Goal: Navigation & Orientation: Understand site structure

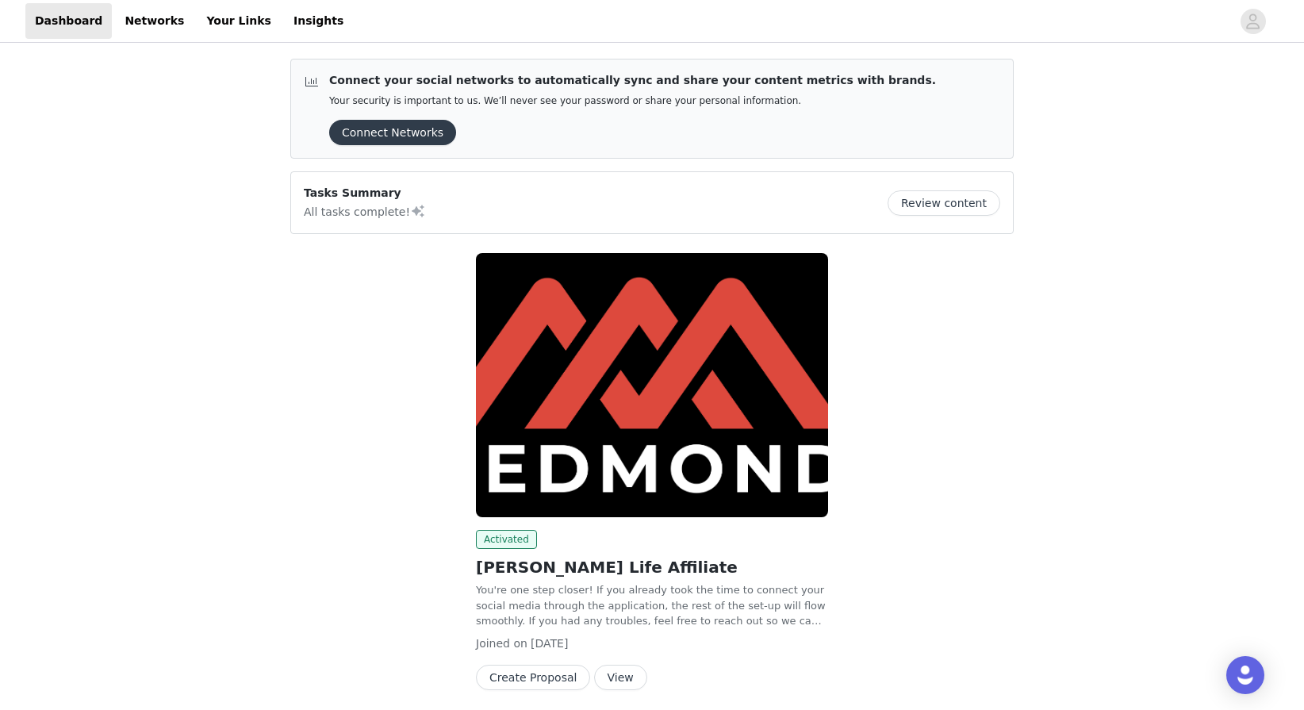
scroll to position [59, 0]
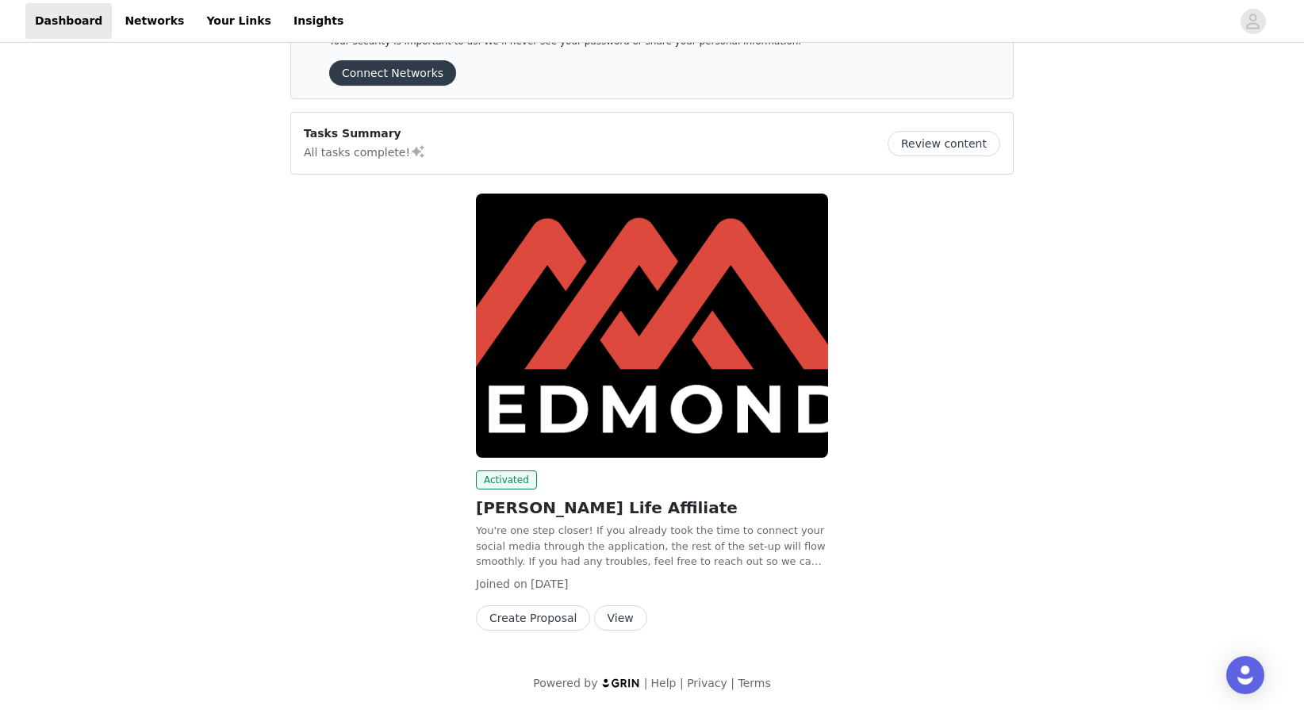
click at [615, 622] on button "View" at bounding box center [620, 617] width 53 height 25
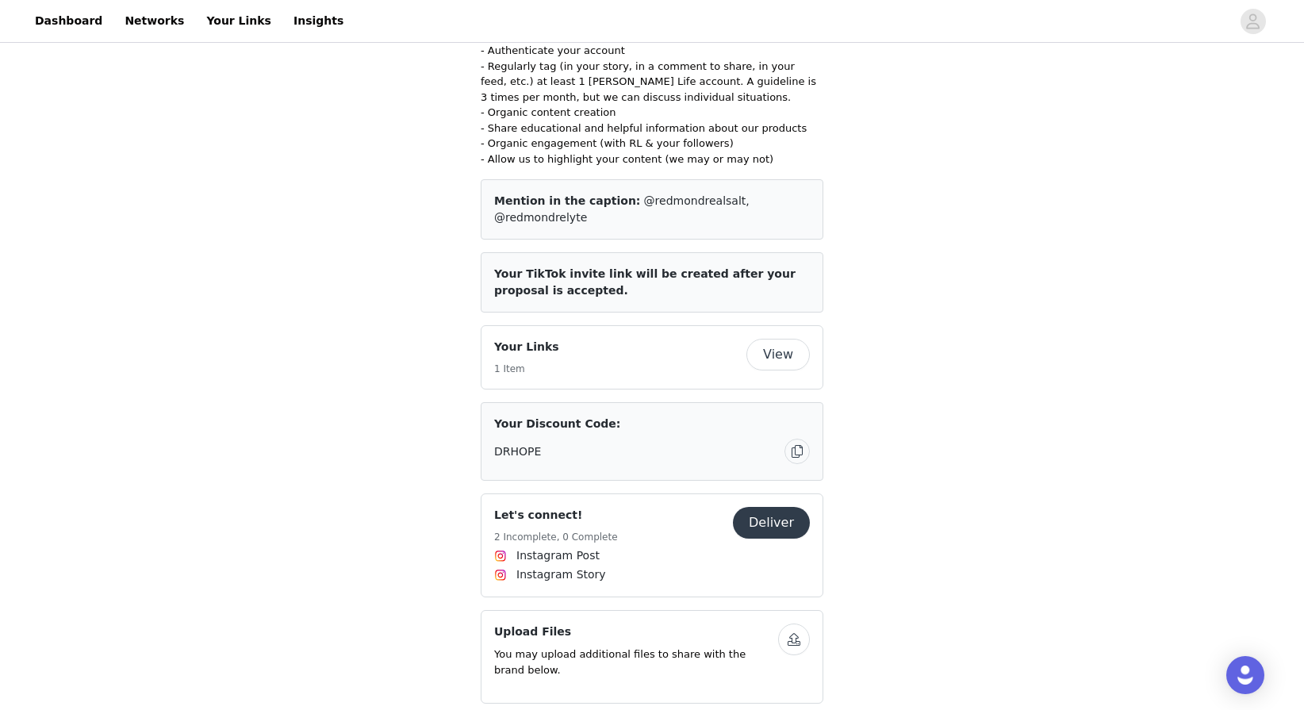
scroll to position [538, 0]
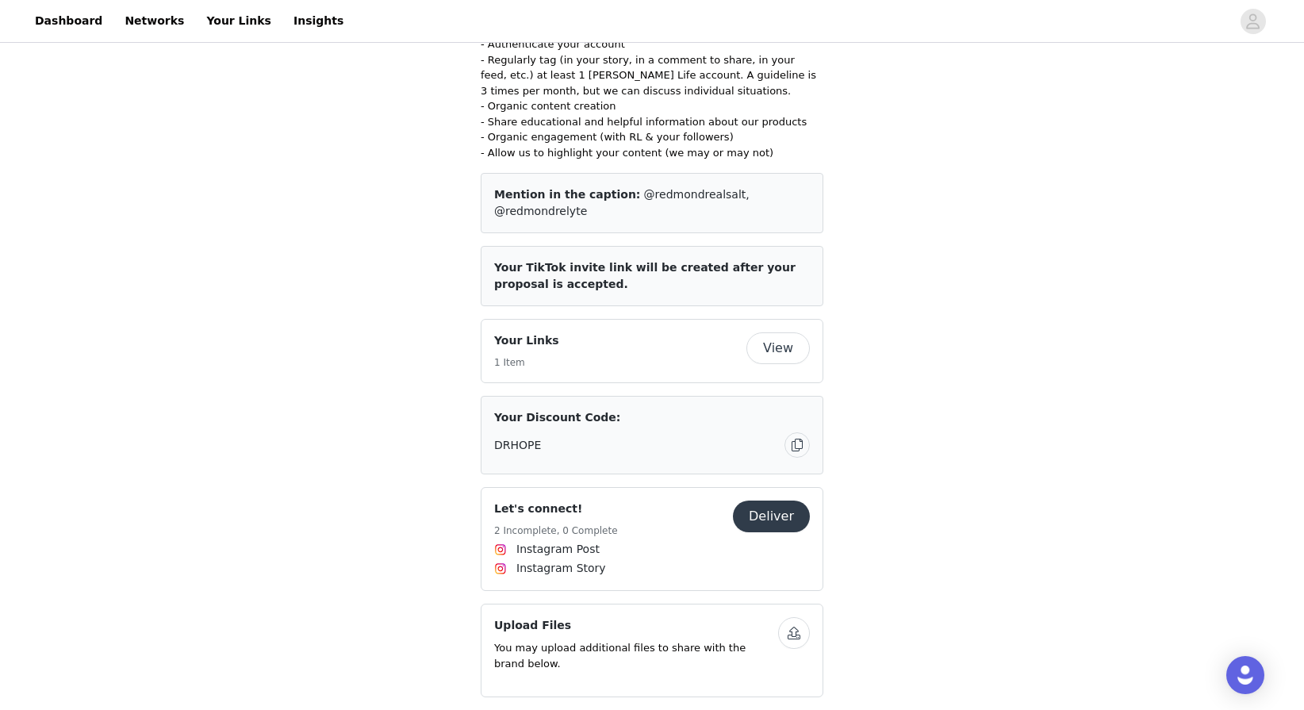
click at [791, 432] on button "button" at bounding box center [797, 444] width 25 height 25
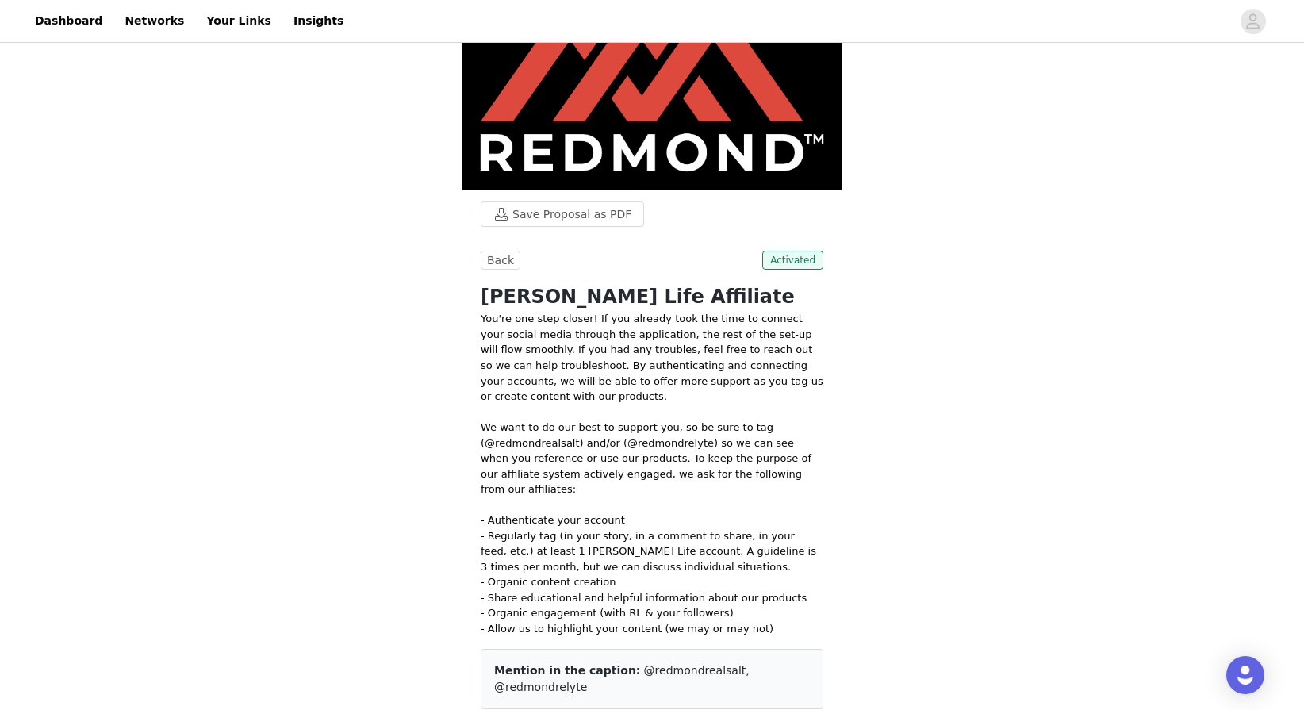
scroll to position [0, 0]
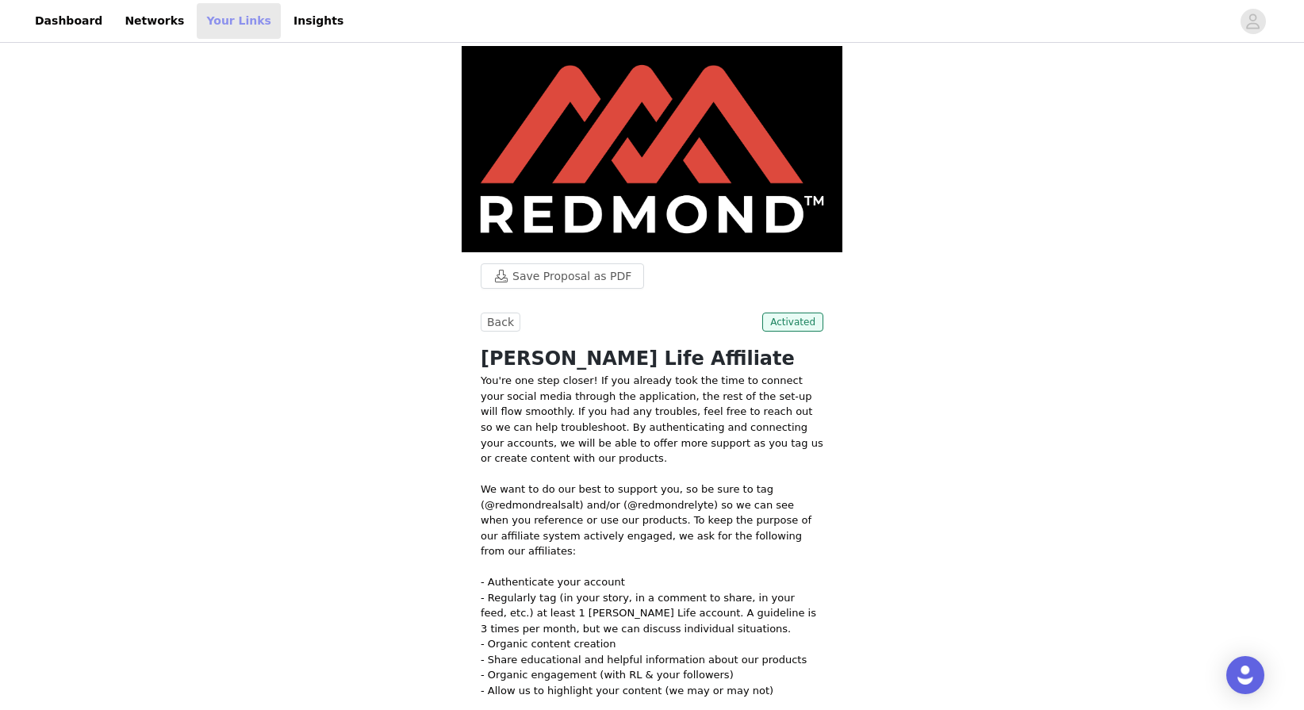
click at [229, 17] on link "Your Links" at bounding box center [239, 21] width 84 height 36
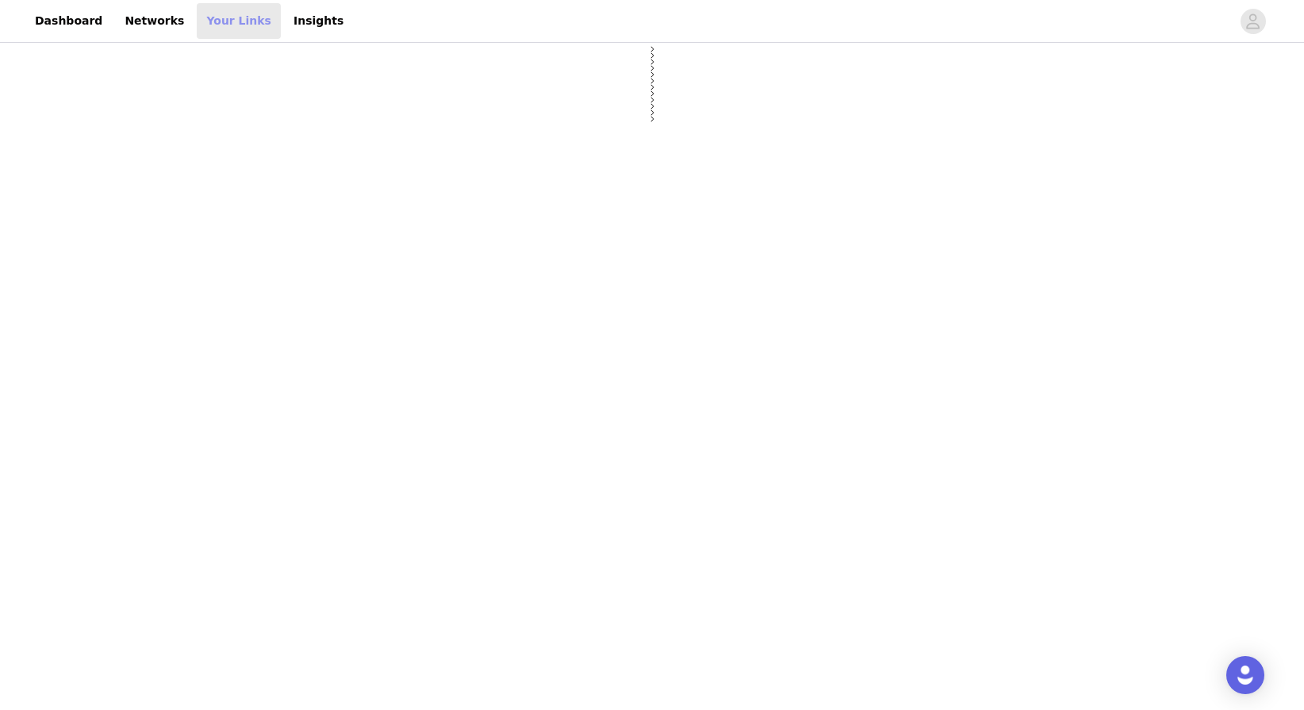
select select "12"
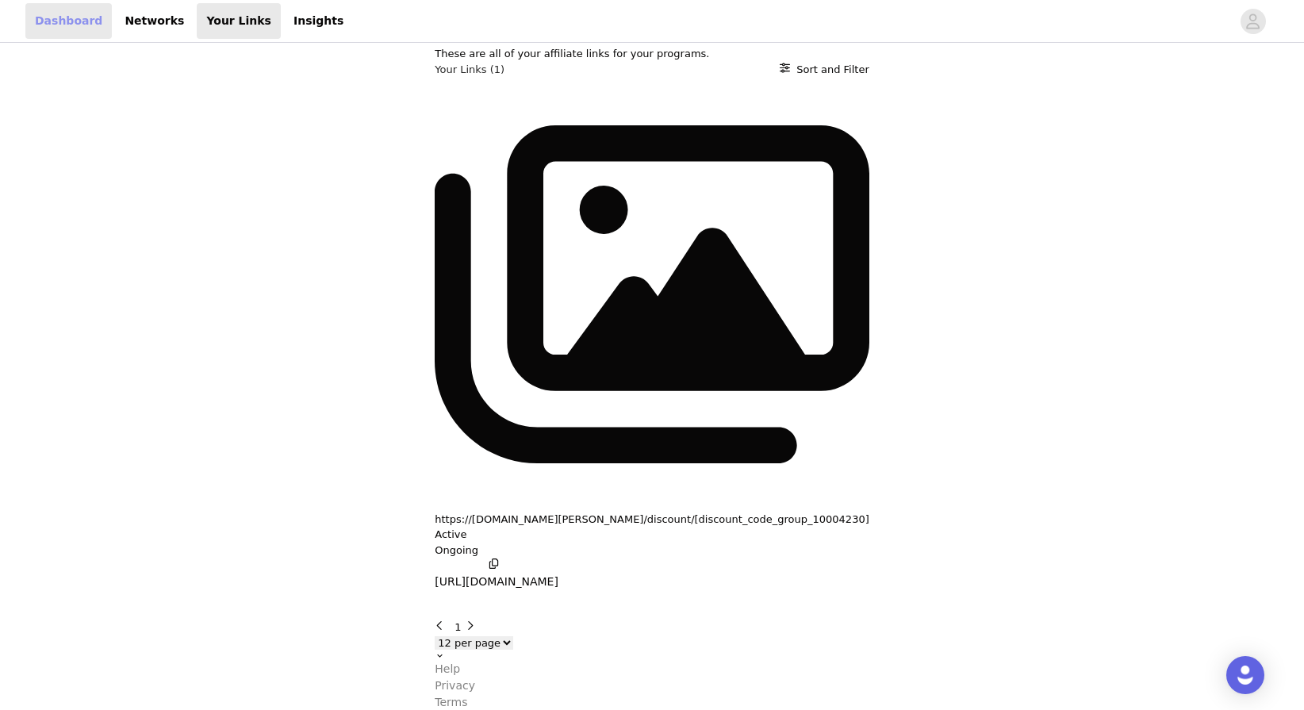
click at [77, 25] on link "Dashboard" at bounding box center [68, 21] width 86 height 36
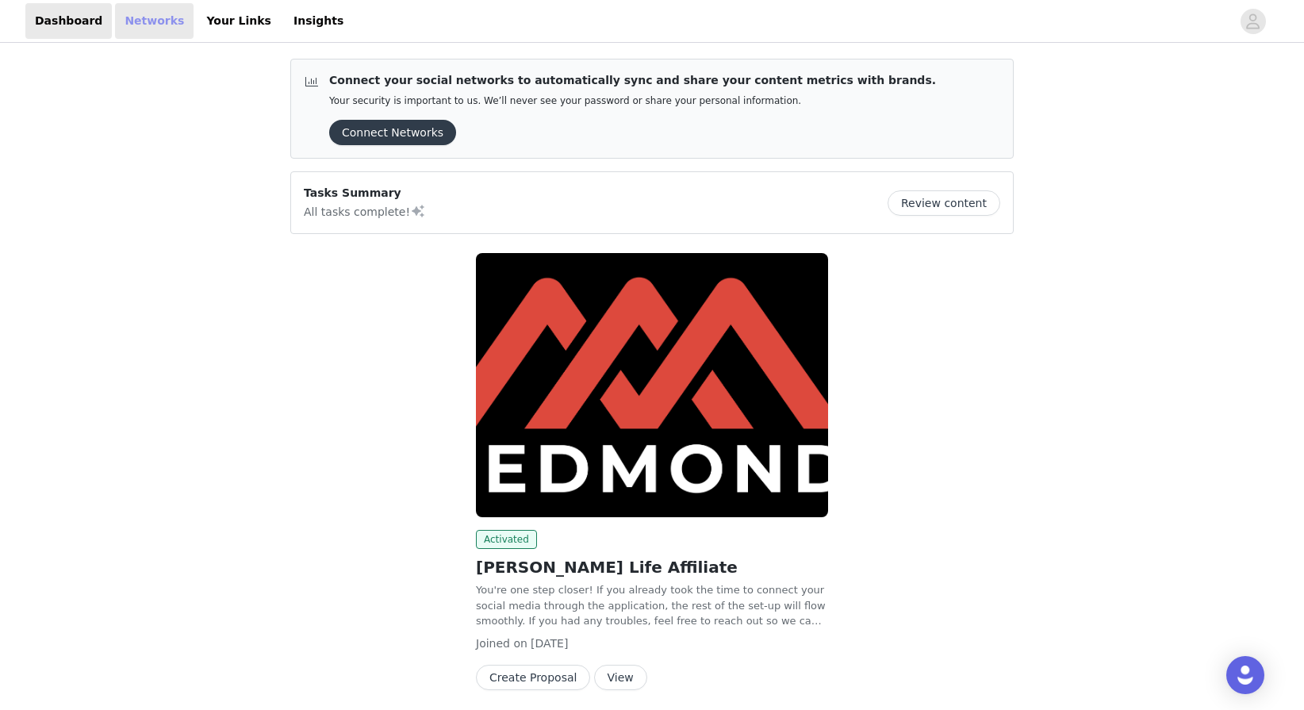
click at [150, 21] on link "Networks" at bounding box center [154, 21] width 79 height 36
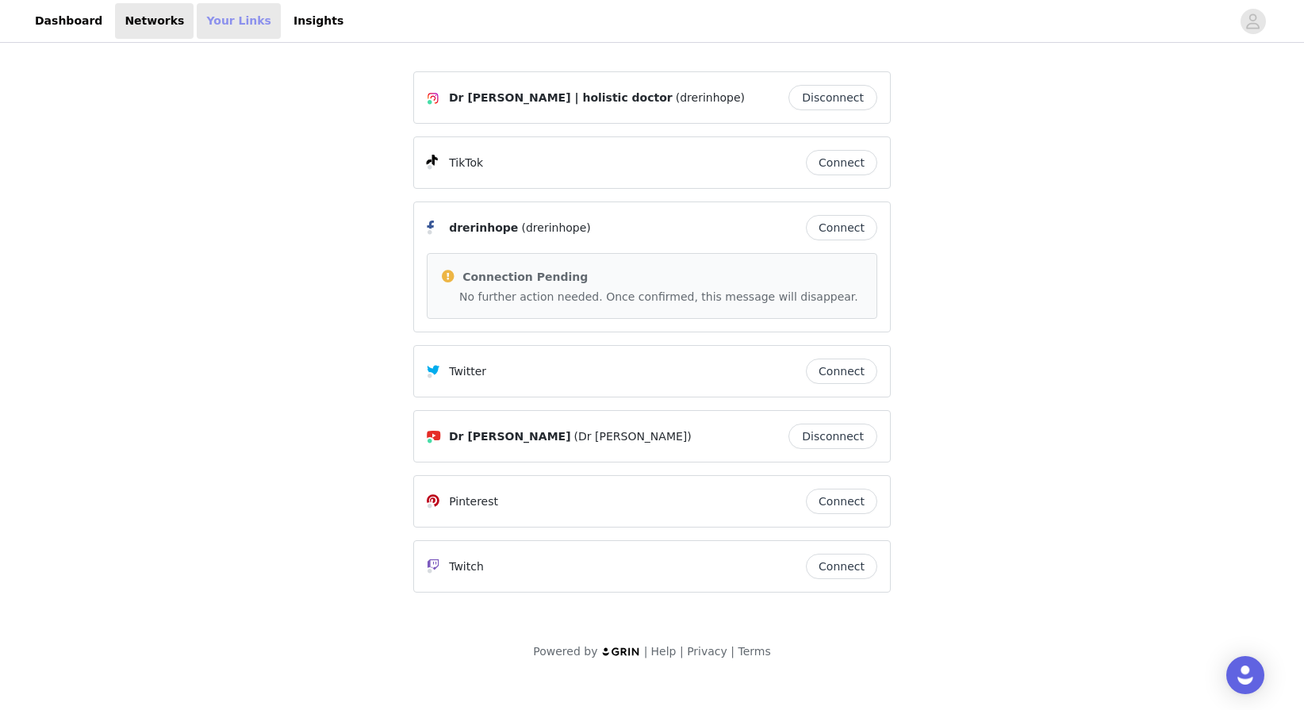
click at [208, 30] on link "Your Links" at bounding box center [239, 21] width 84 height 36
select select "12"
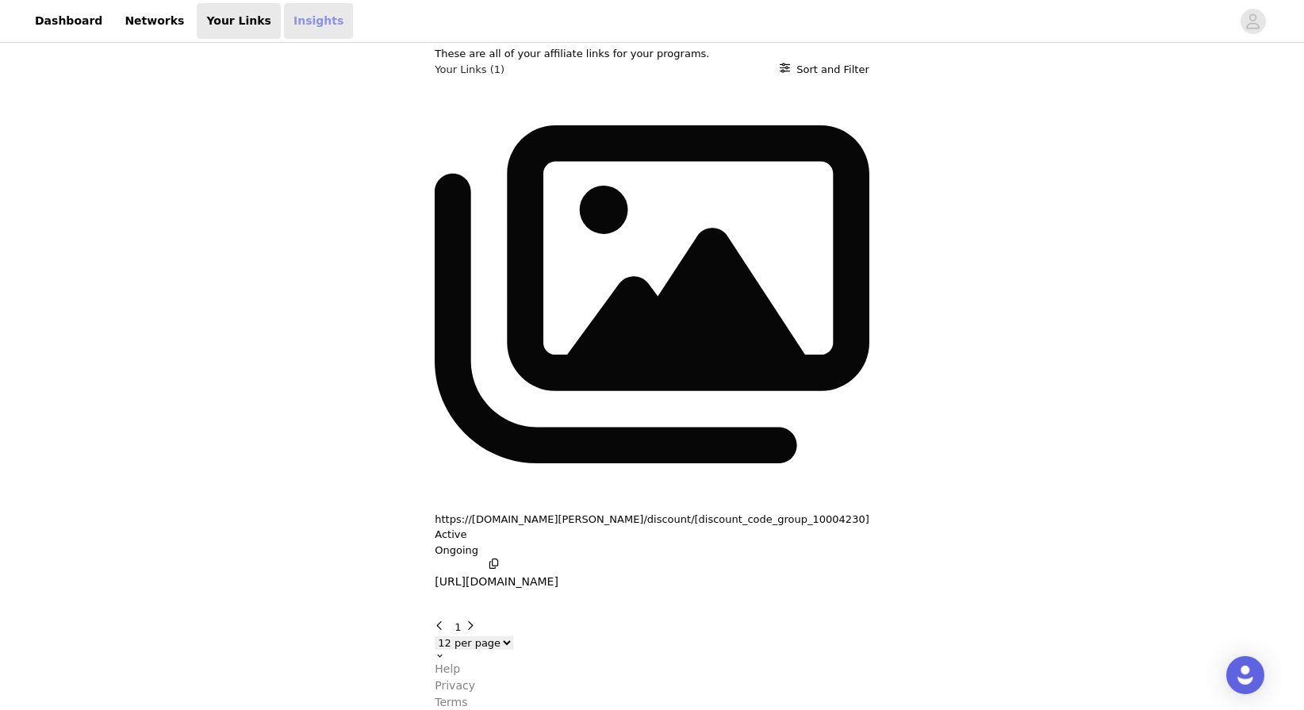
click at [304, 19] on link "Insights" at bounding box center [318, 21] width 69 height 36
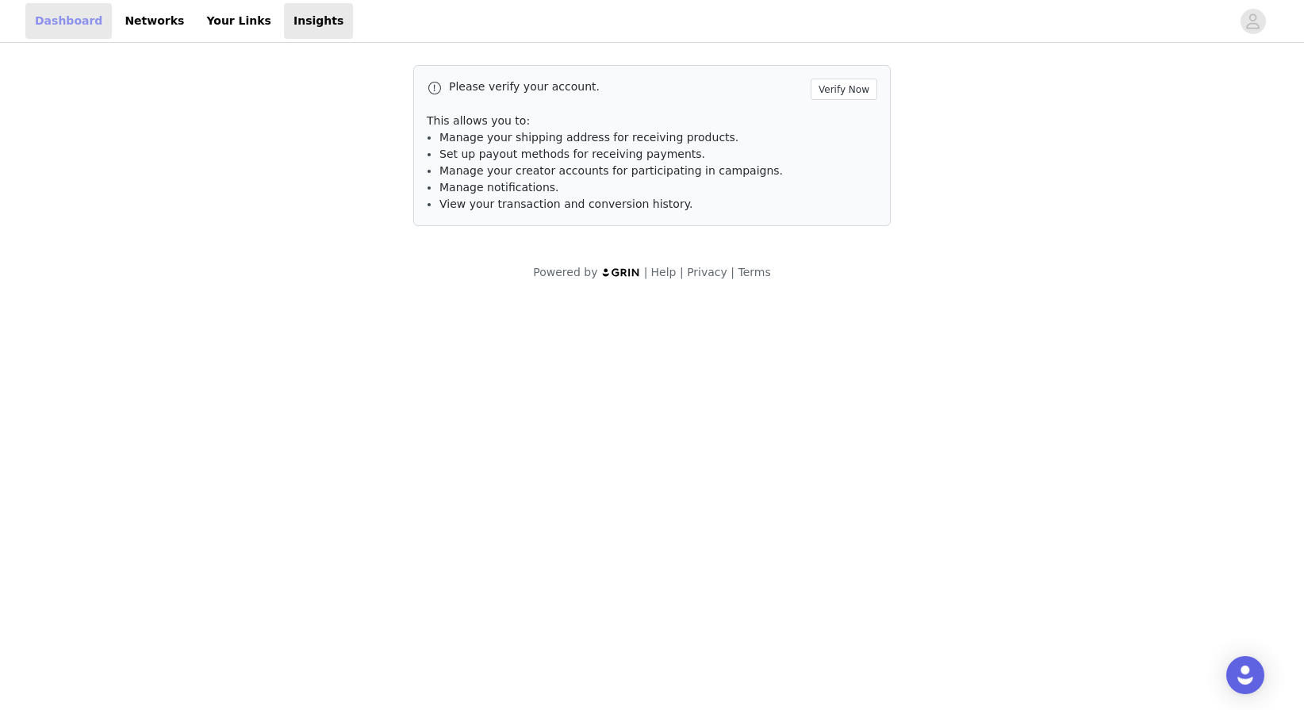
click at [77, 15] on link "Dashboard" at bounding box center [68, 21] width 86 height 36
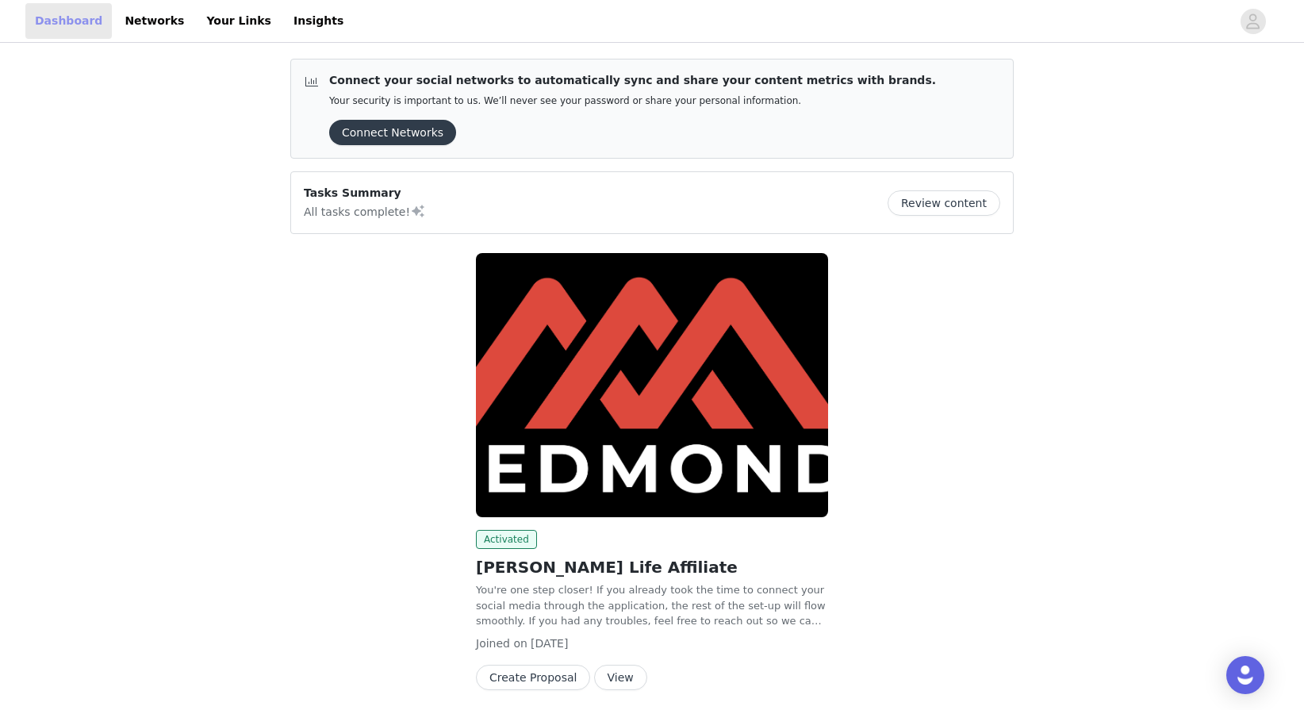
scroll to position [59, 0]
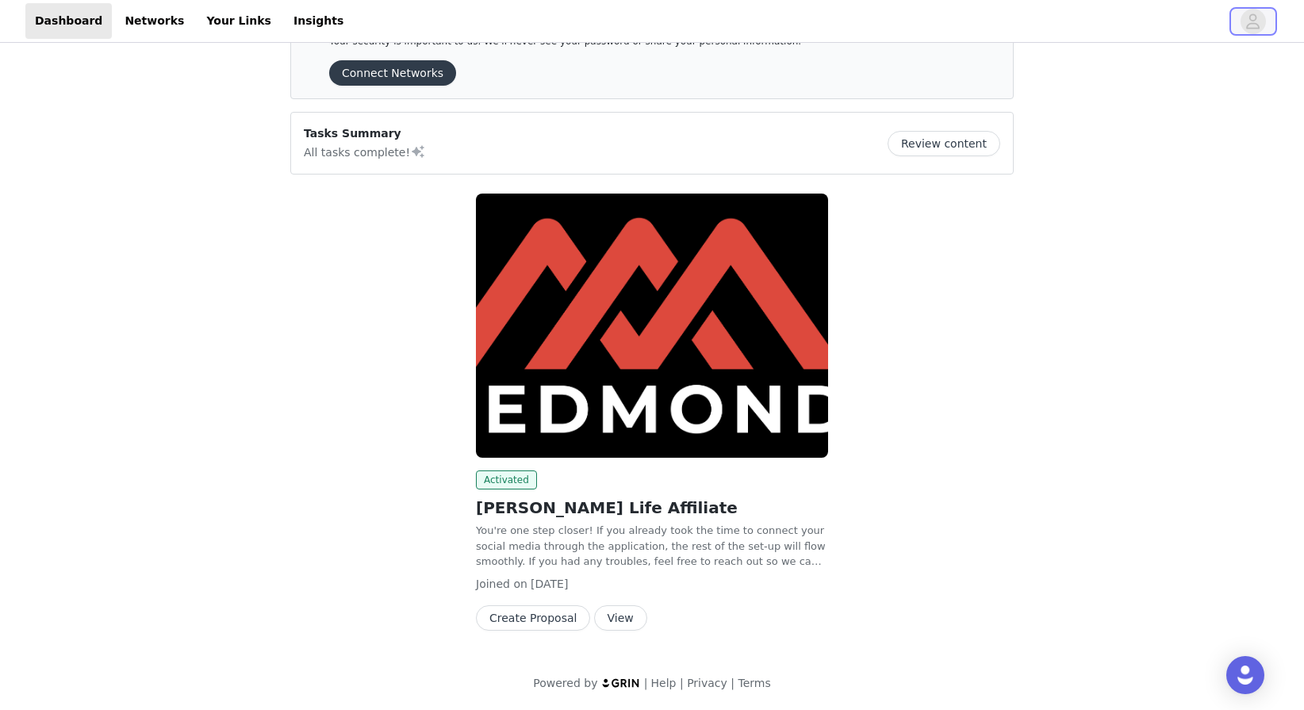
click at [1253, 26] on icon "avatar" at bounding box center [1252, 21] width 15 height 25
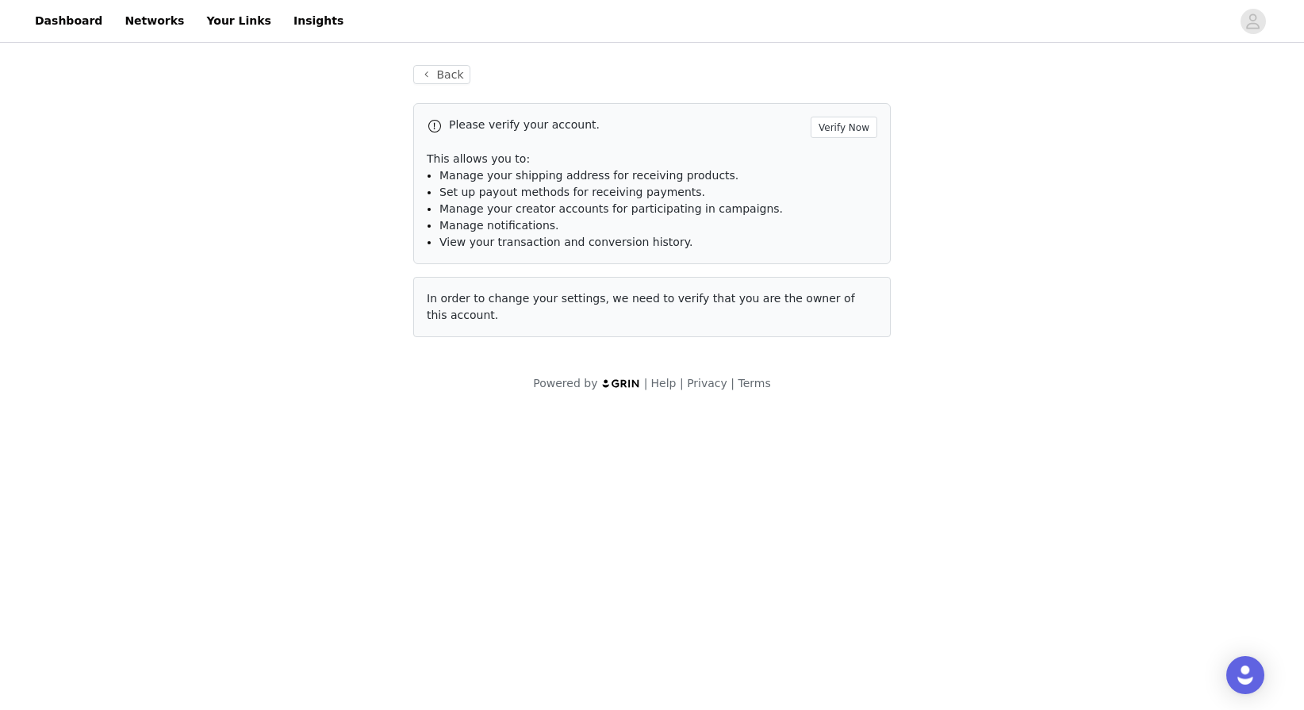
click at [1065, 301] on div "Back Please verify your account. Verify Now This allows you to: Manage your shi…" at bounding box center [652, 228] width 1304 height 365
